Goal: Task Accomplishment & Management: Use online tool/utility

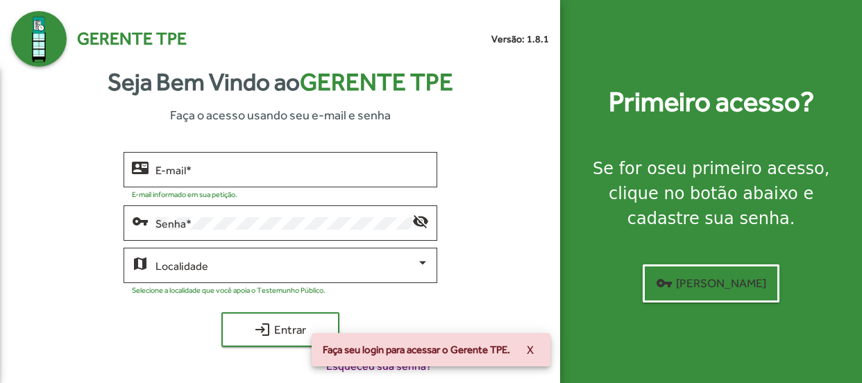
type input "**********"
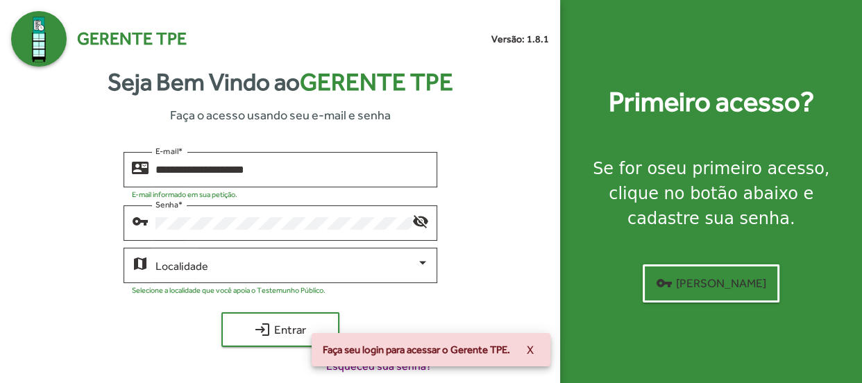
drag, startPoint x: 366, startPoint y: 38, endPoint x: 357, endPoint y: 37, distance: 9.7
click at [357, 37] on div "Gerente TPE Versão: 1.8.1" at bounding box center [313, 39] width 472 height 26
click at [468, 198] on div "**********" at bounding box center [280, 269] width 538 height 234
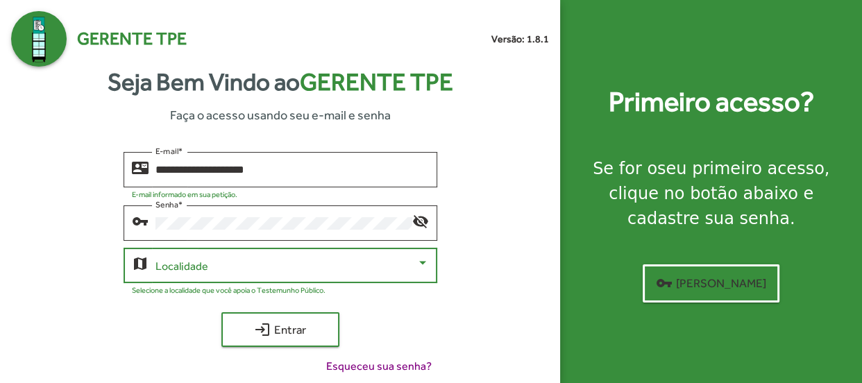
click at [323, 266] on span at bounding box center [285, 266] width 261 height 12
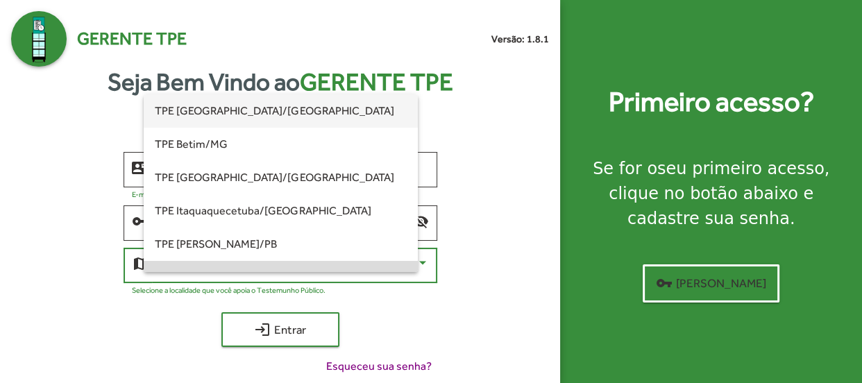
click at [406, 264] on span "TPE Joinville/[GEOGRAPHIC_DATA]" at bounding box center [280, 277] width 251 height 33
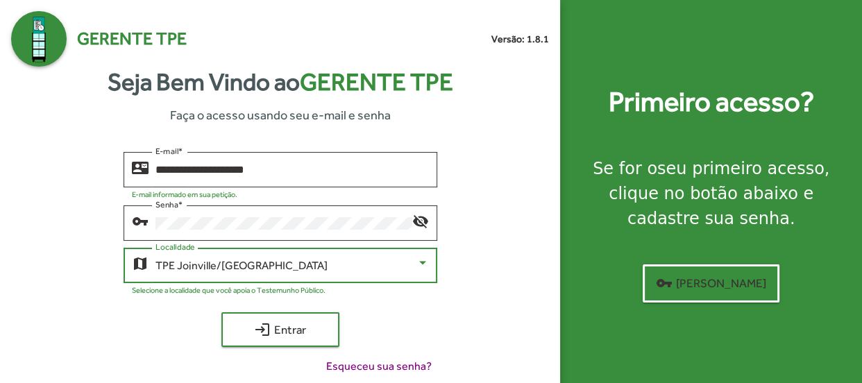
click at [420, 264] on div at bounding box center [422, 262] width 7 height 3
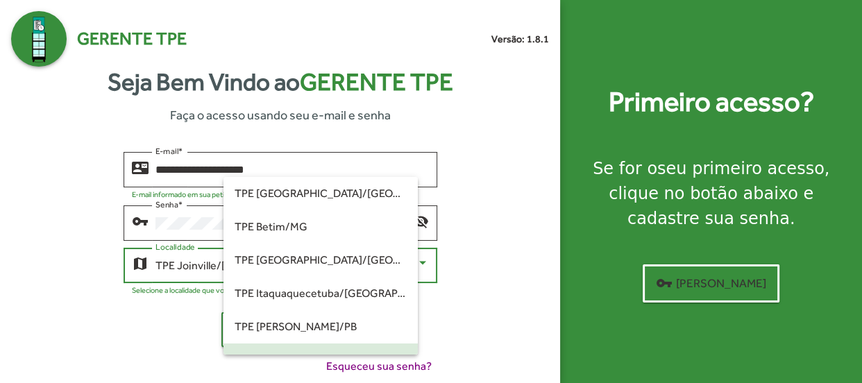
click at [420, 264] on div at bounding box center [431, 191] width 862 height 383
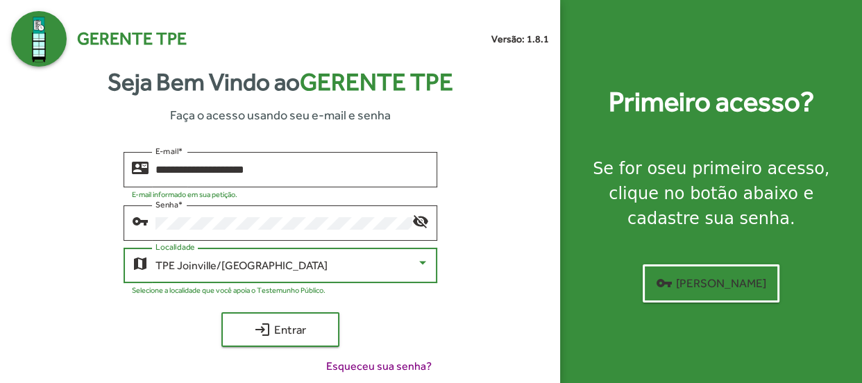
click at [419, 265] on div at bounding box center [422, 263] width 12 height 12
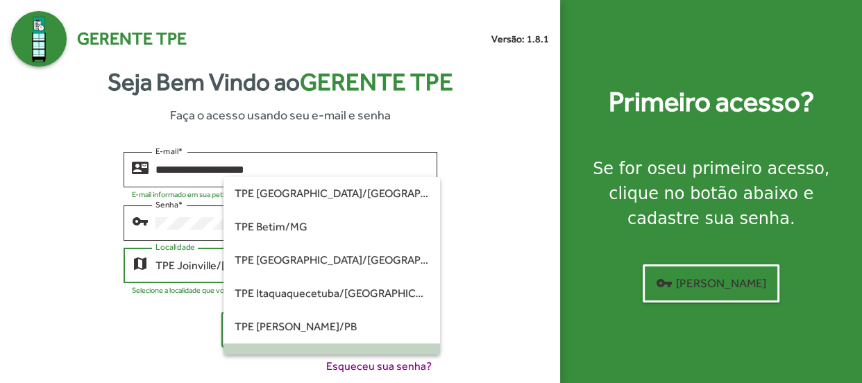
click at [420, 343] on mat-option "TPE Joinville/[GEOGRAPHIC_DATA]" at bounding box center [331, 359] width 216 height 33
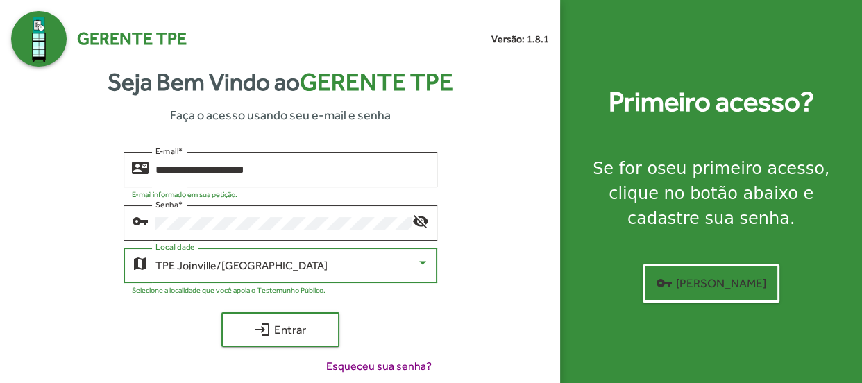
scroll to position [94, 0]
click at [423, 261] on div at bounding box center [422, 262] width 7 height 3
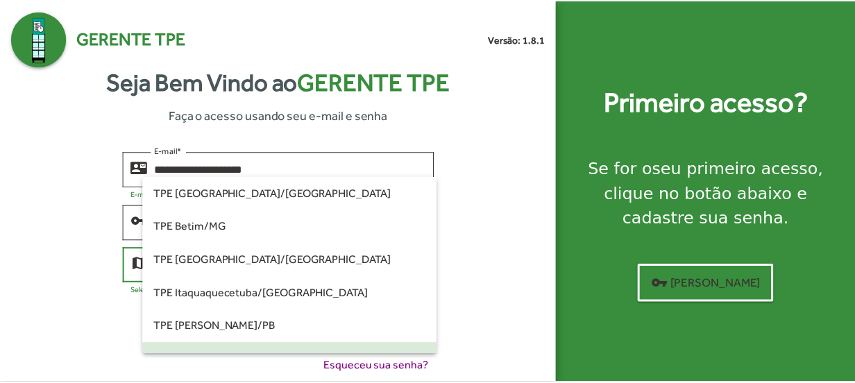
scroll to position [421, 0]
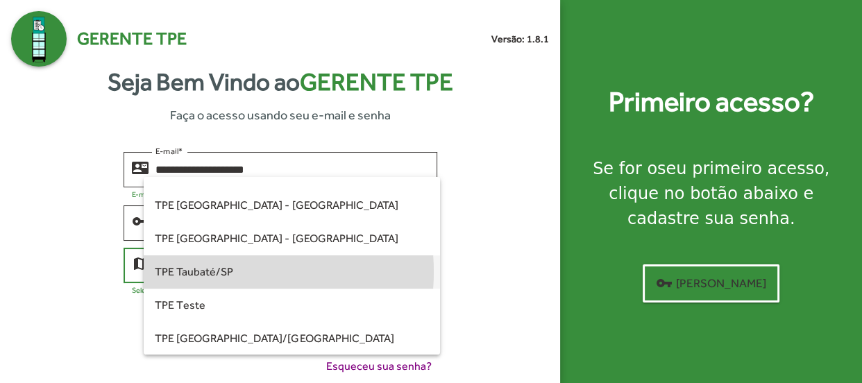
click at [205, 271] on span "TPE Taubaté/SP" at bounding box center [291, 271] width 273 height 33
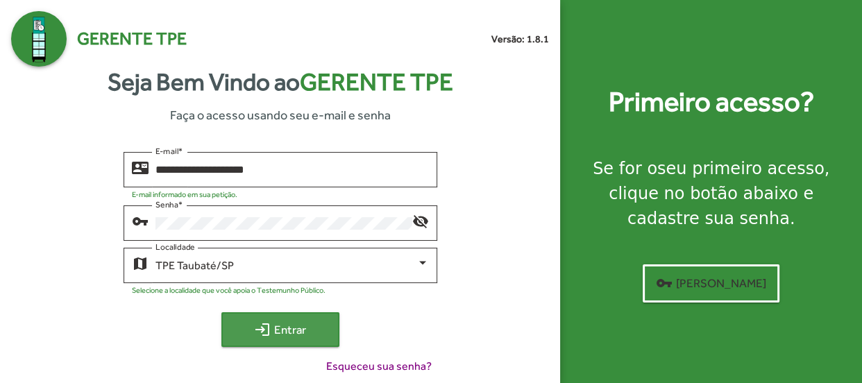
click at [282, 328] on span "login Entrar" at bounding box center [280, 329] width 93 height 25
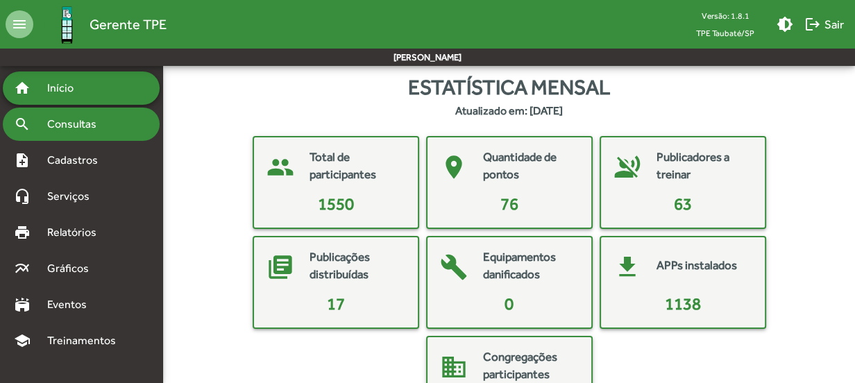
click at [92, 126] on span "Consultas" at bounding box center [77, 124] width 76 height 17
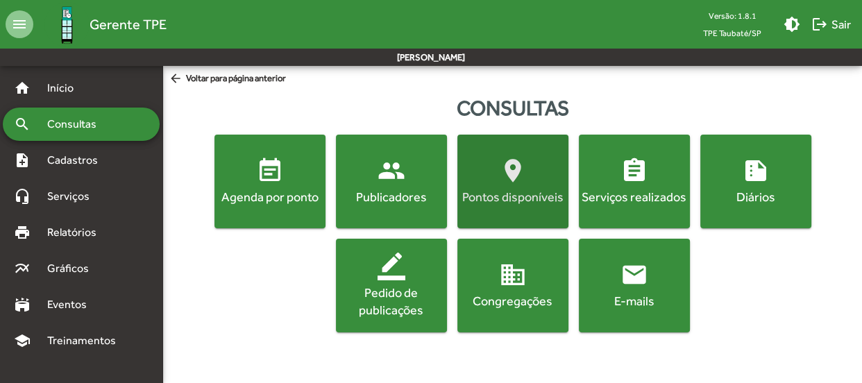
click at [513, 173] on mat-icon "location_on" at bounding box center [513, 171] width 28 height 28
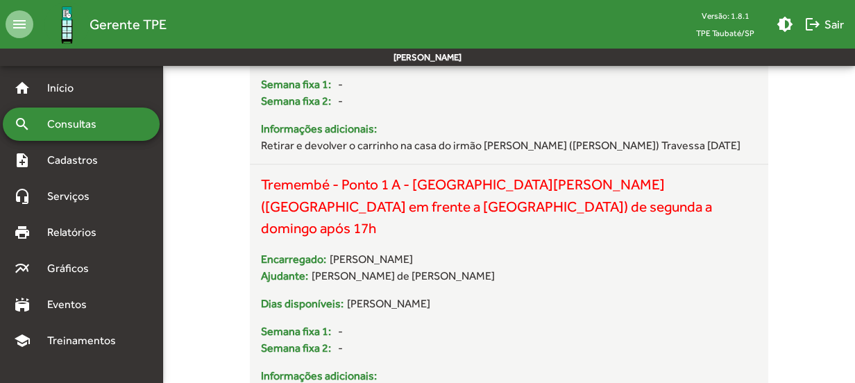
scroll to position [15203, 0]
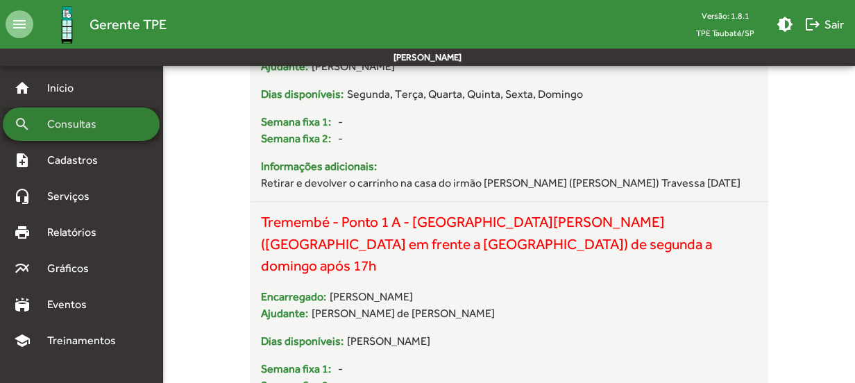
click at [93, 121] on span "Consultas" at bounding box center [77, 124] width 76 height 17
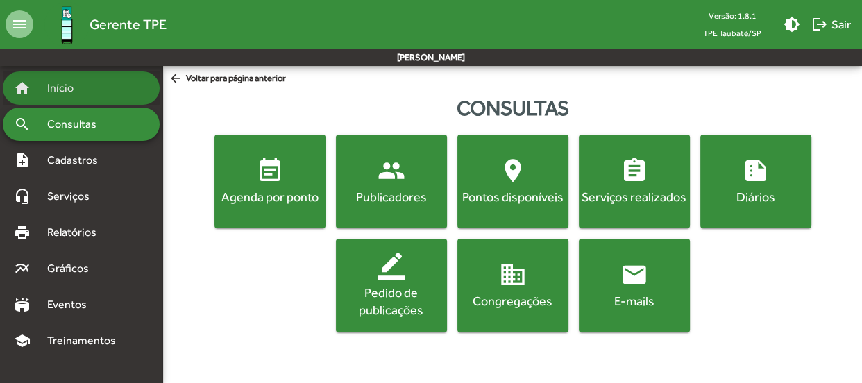
click at [64, 87] on span "Início" at bounding box center [66, 88] width 55 height 17
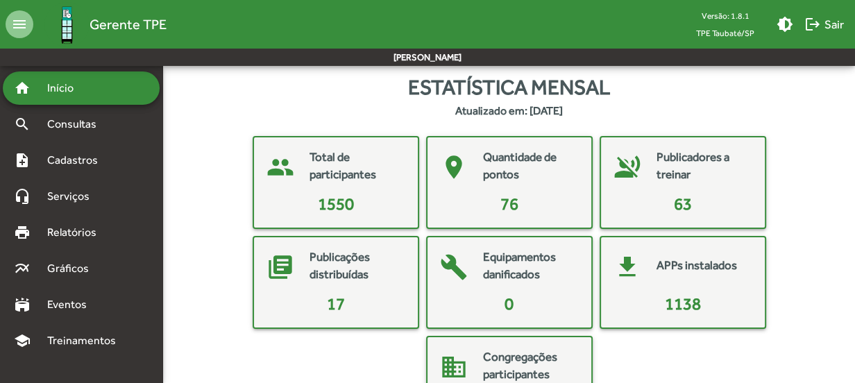
scroll to position [62, 0]
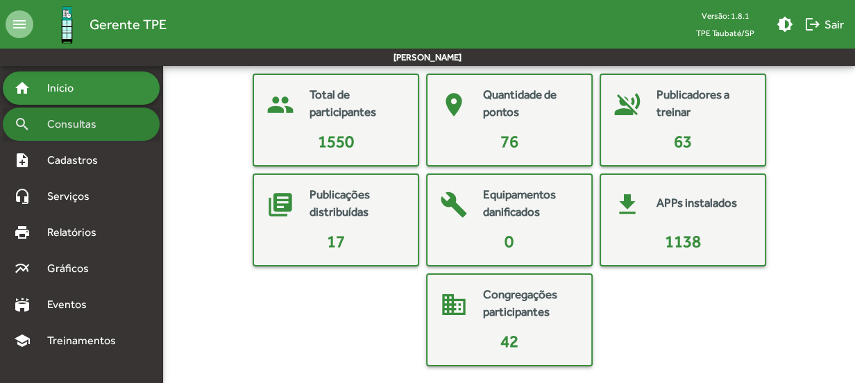
click at [90, 126] on span "Consultas" at bounding box center [77, 124] width 76 height 17
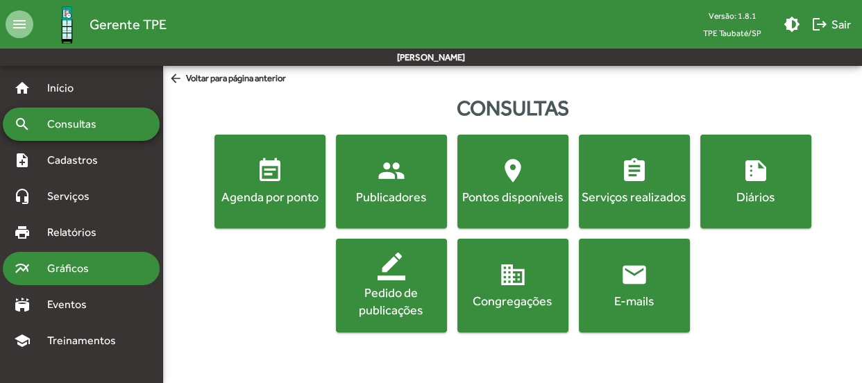
click at [89, 270] on span "Gráficos" at bounding box center [73, 268] width 69 height 17
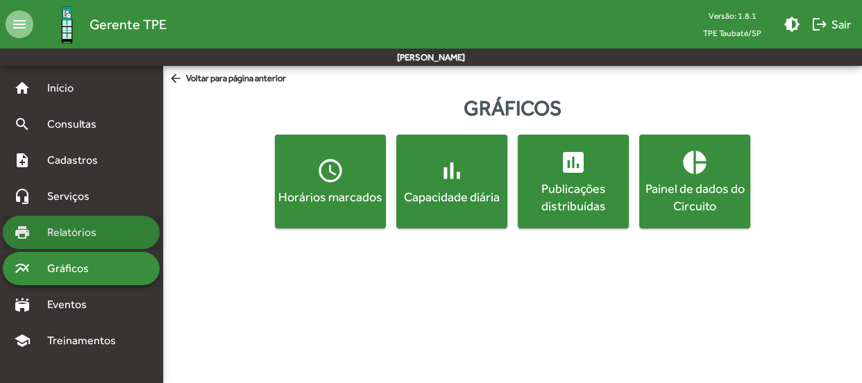
click at [61, 235] on span "Relatórios" at bounding box center [77, 232] width 76 height 17
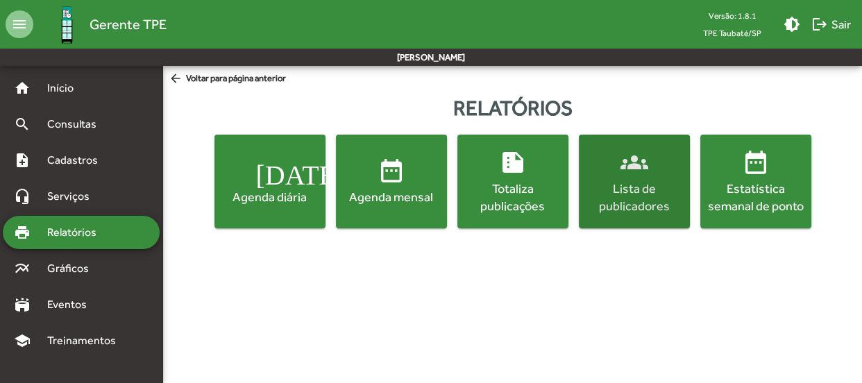
click at [625, 190] on div "Lista de publicadores" at bounding box center [633, 197] width 105 height 35
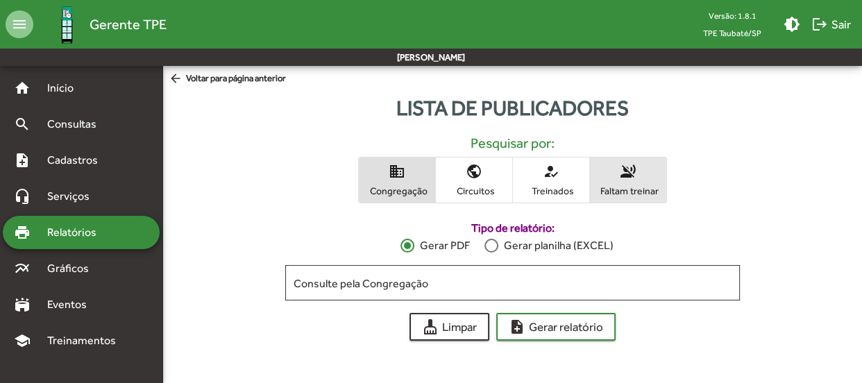
click at [638, 175] on span "voice_over_off Faltam treinar" at bounding box center [628, 180] width 76 height 45
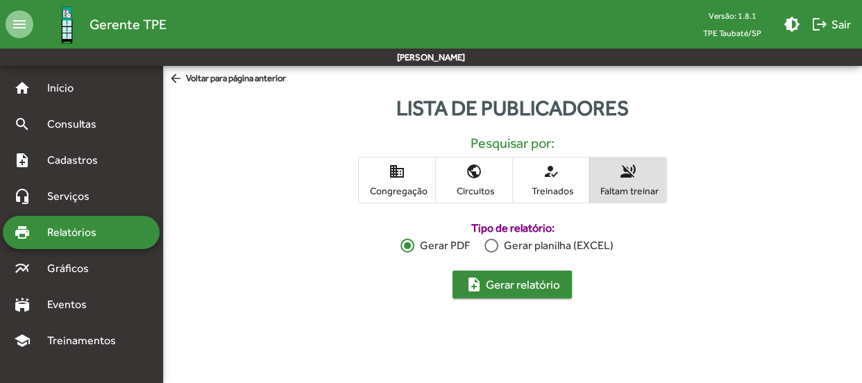
click at [536, 276] on span "note_add Gerar relatório" at bounding box center [512, 284] width 94 height 25
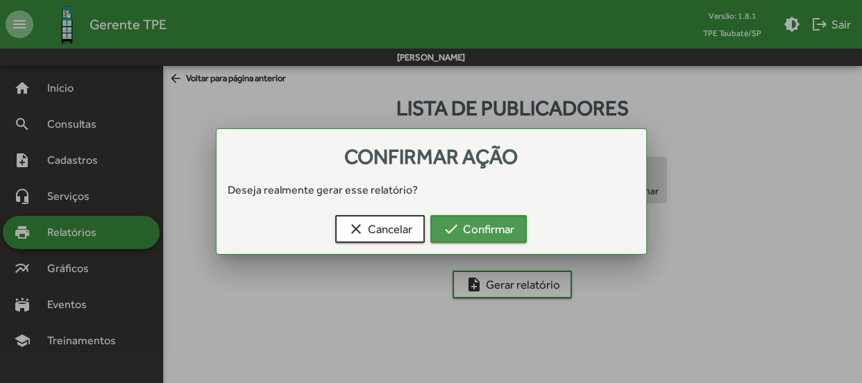
click at [485, 226] on span "check Confirmar" at bounding box center [478, 228] width 71 height 25
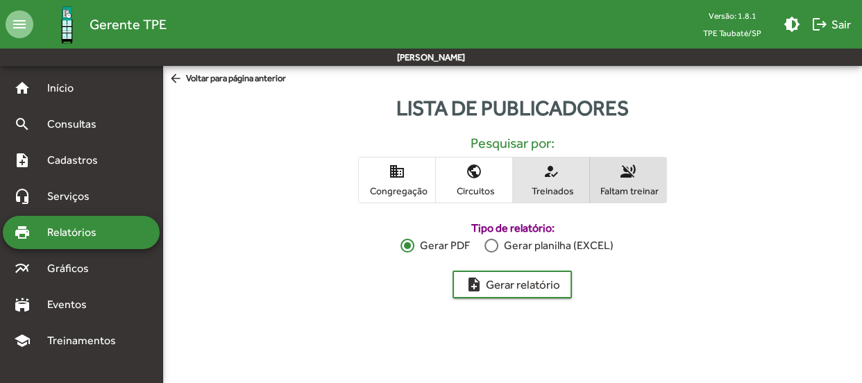
click at [554, 180] on span "how_to_reg Treinados" at bounding box center [551, 180] width 76 height 45
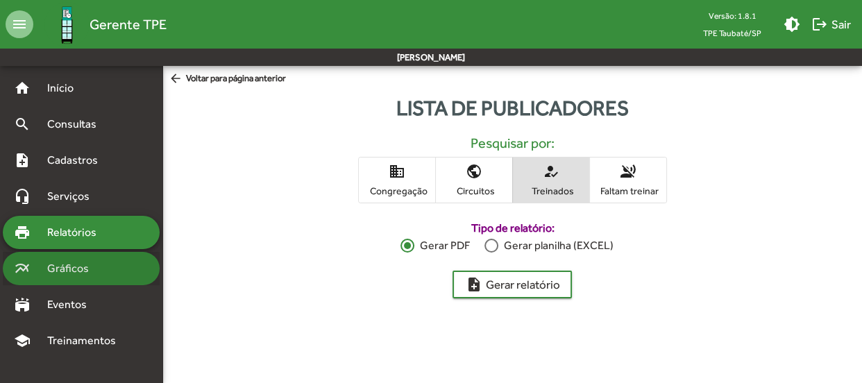
click at [62, 268] on span "Gráficos" at bounding box center [73, 268] width 69 height 17
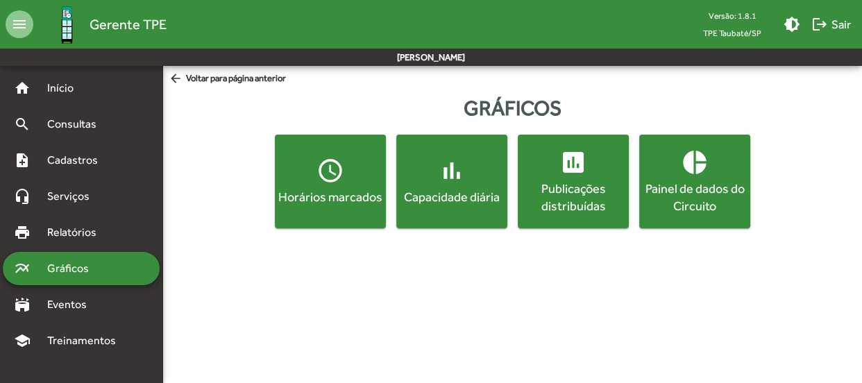
click at [700, 190] on div "Painel de dados do Circuito" at bounding box center [694, 197] width 105 height 35
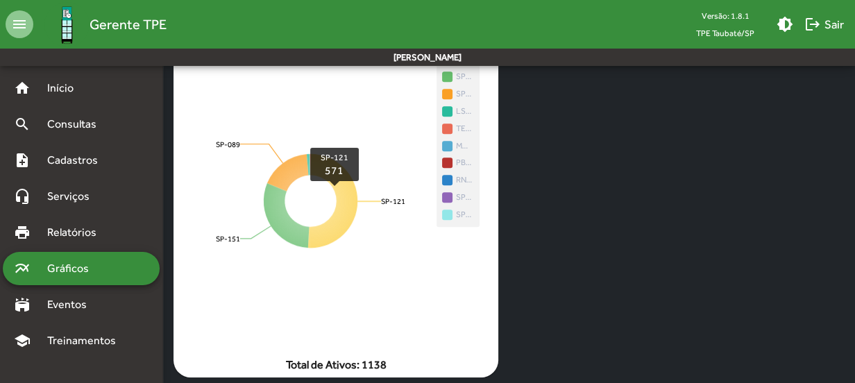
scroll to position [567, 0]
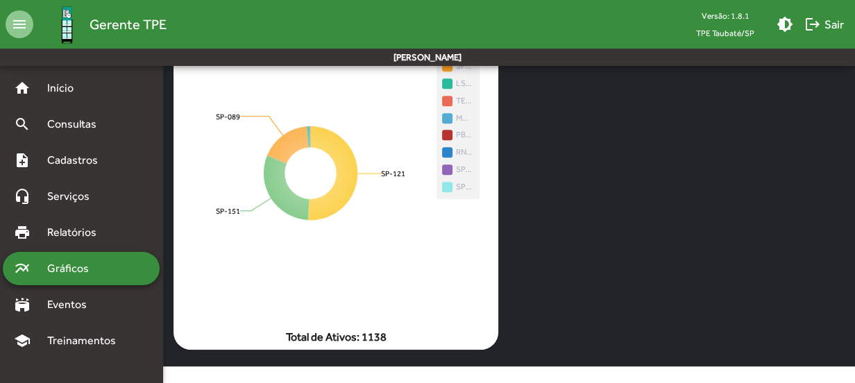
drag, startPoint x: 363, startPoint y: 337, endPoint x: 384, endPoint y: 337, distance: 20.8
click at [384, 337] on mat-card-footer "Total de Ativos: 1138" at bounding box center [335, 337] width 325 height 17
copy mat-card-footer "1138"
